Goal: Find specific page/section: Find specific page/section

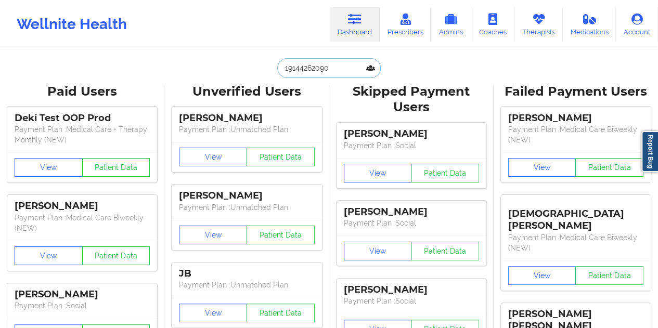
click at [321, 71] on input "19144262090" at bounding box center [328, 68] width 103 height 20
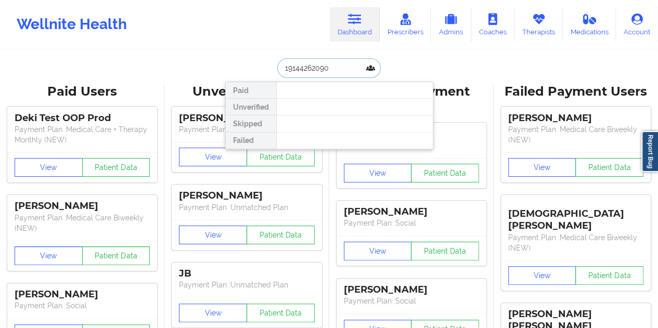
paste input "[PERSON_NAME]"
type input "[PERSON_NAME]"
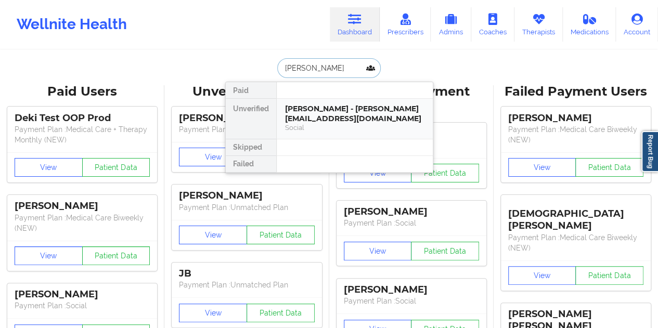
click at [296, 104] on div "[PERSON_NAME] - [PERSON_NAME][EMAIL_ADDRESS][DOMAIN_NAME]" at bounding box center [354, 113] width 139 height 19
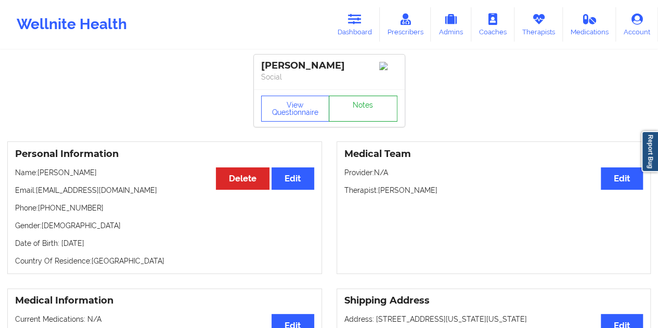
click at [376, 111] on link "Notes" at bounding box center [363, 109] width 69 height 26
